Goal: Task Accomplishment & Management: Manage account settings

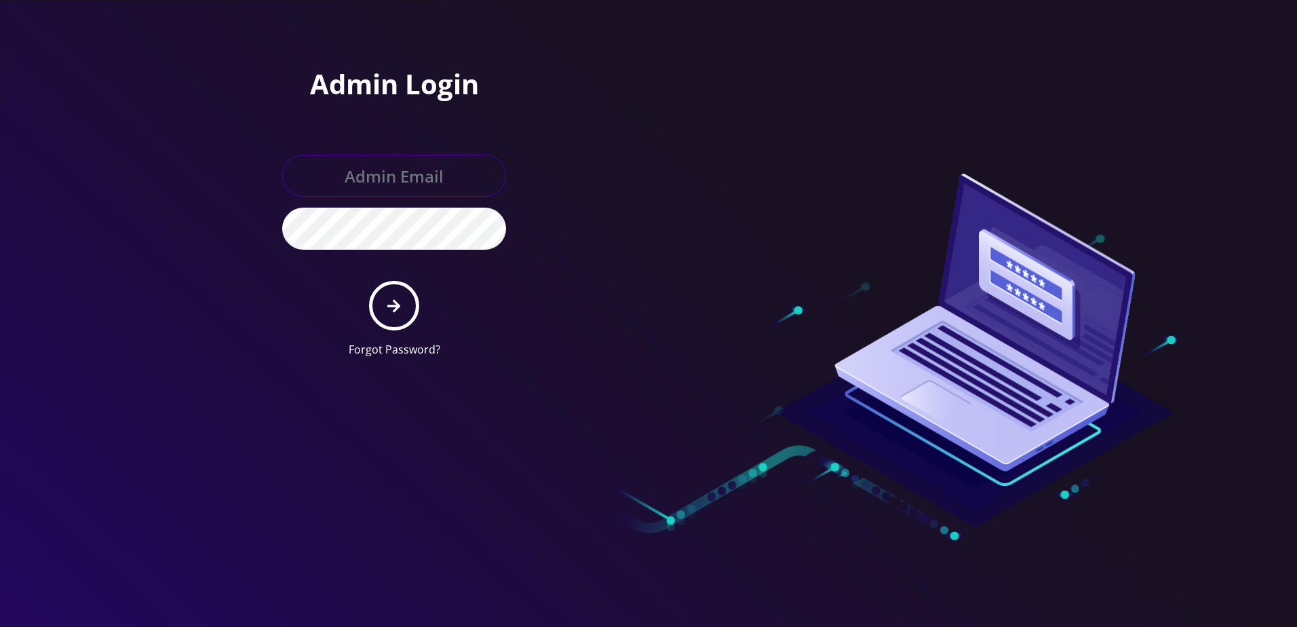
type input "[PERSON_NAME][EMAIL_ADDRESS][DOMAIN_NAME]"
click at [384, 309] on button "submit" at bounding box center [394, 306] width 50 height 50
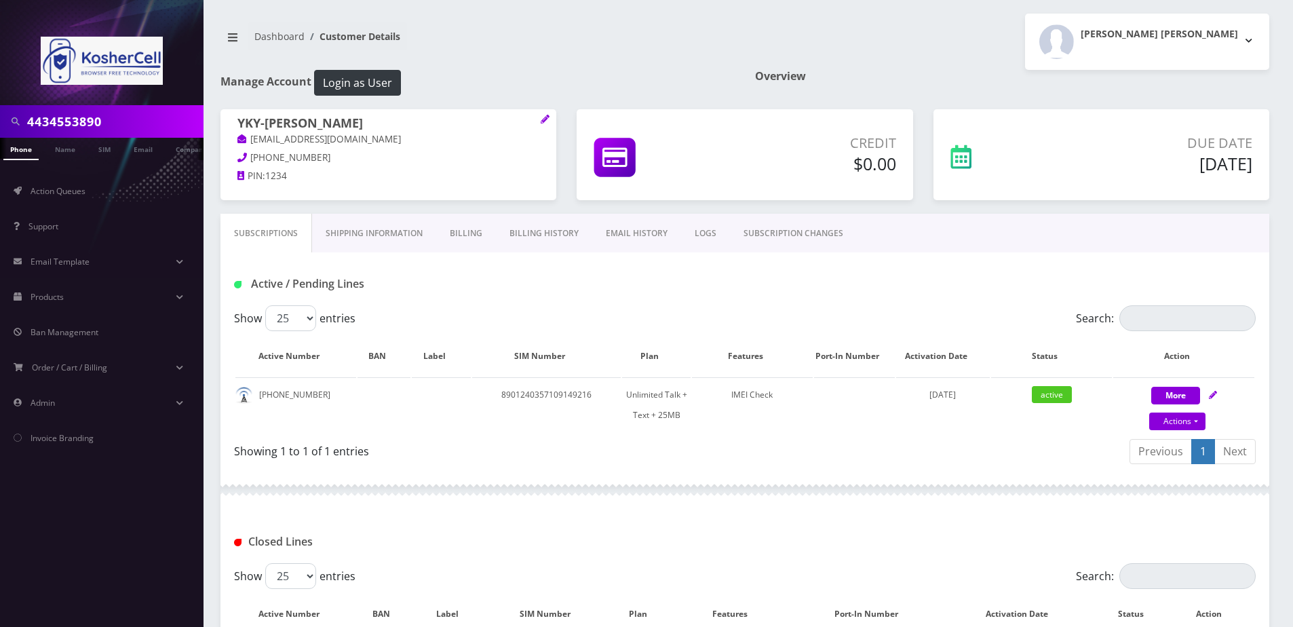
drag, startPoint x: 0, startPoint y: 0, endPoint x: 137, endPoint y: 119, distance: 181.8
click at [137, 119] on input "4434553890" at bounding box center [113, 122] width 173 height 26
paste input "-948-3166"
click at [77, 118] on input "[PHONE_NUMBER]" at bounding box center [113, 122] width 173 height 26
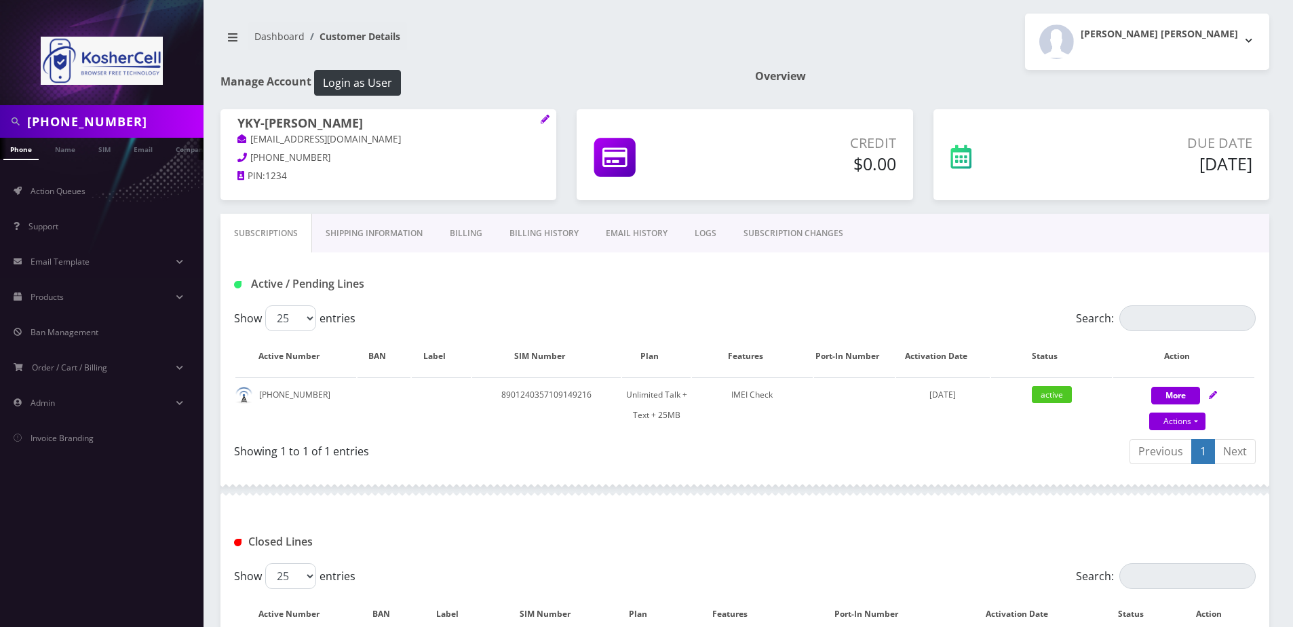
click at [89, 121] on input "[PHONE_NUMBER]" at bounding box center [113, 122] width 173 height 26
click at [83, 120] on input "[PHONE_NUMBER]" at bounding box center [113, 122] width 173 height 26
type input "4439483166"
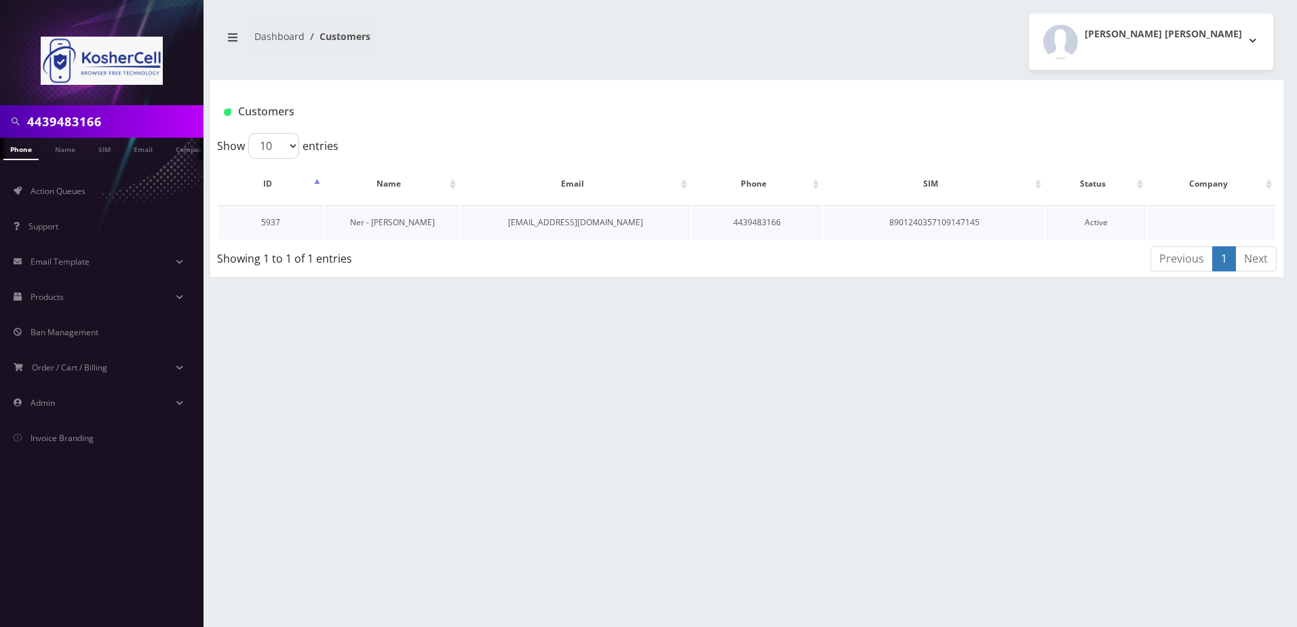
click at [400, 227] on link "Ner - [PERSON_NAME]" at bounding box center [392, 222] width 85 height 12
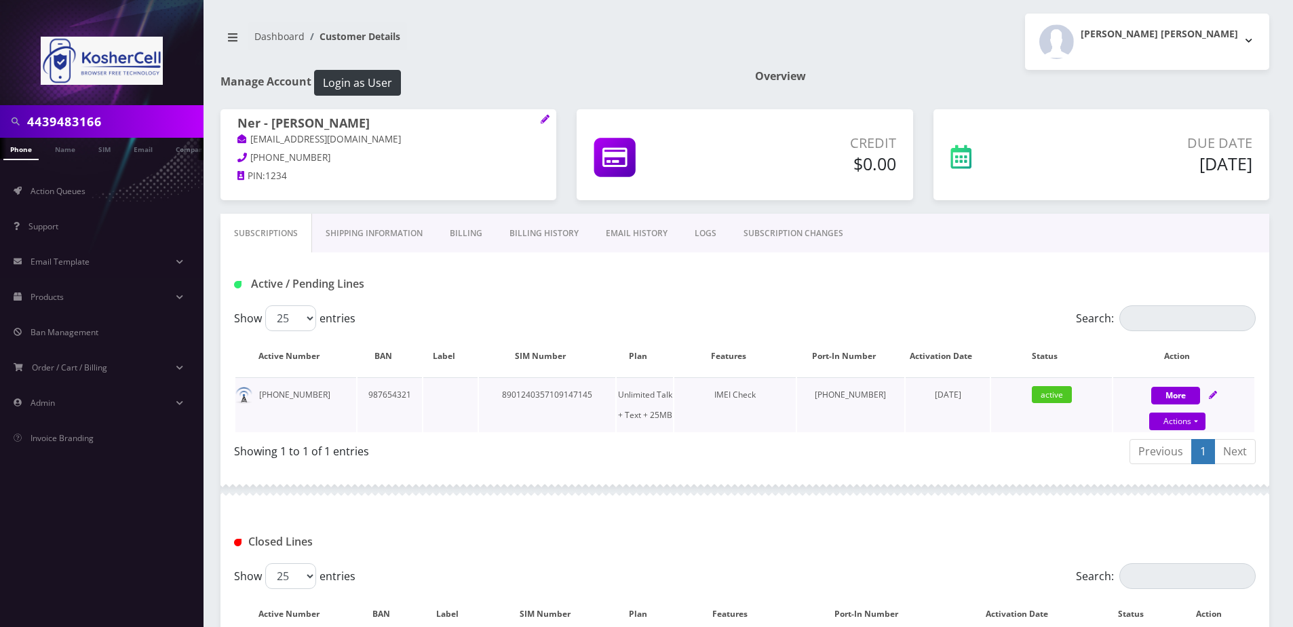
click at [1213, 391] on icon at bounding box center [1213, 395] width 8 height 8
select select "244"
